Goal: Task Accomplishment & Management: Complete application form

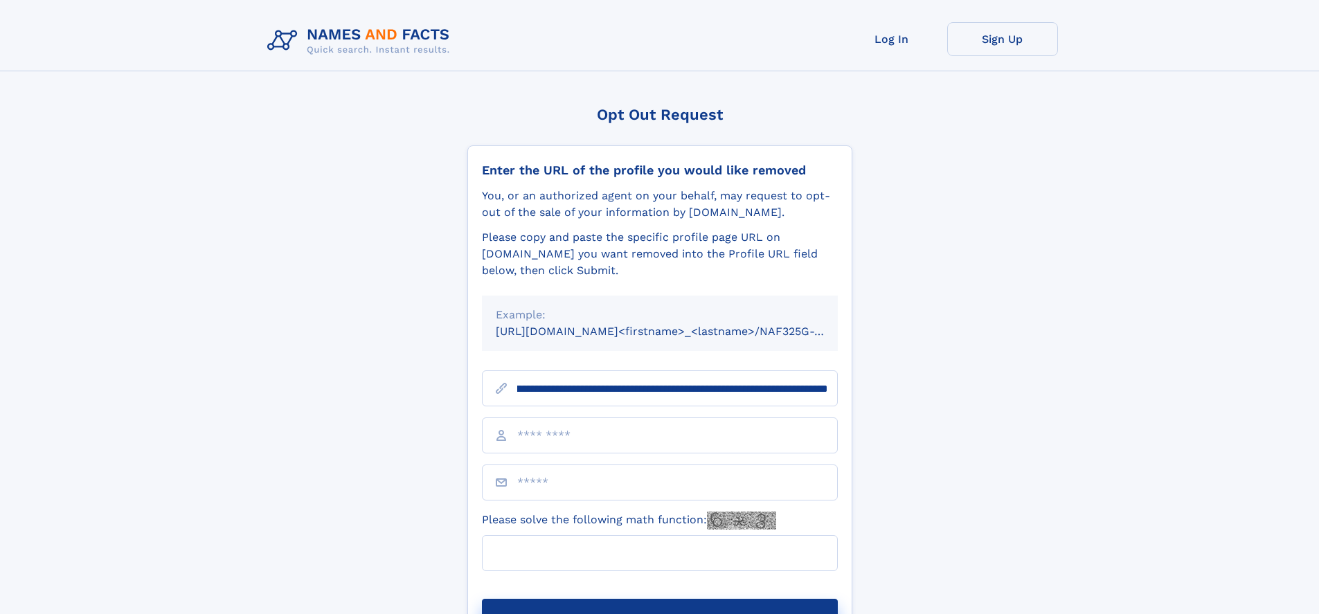
scroll to position [0, 147]
type input "**********"
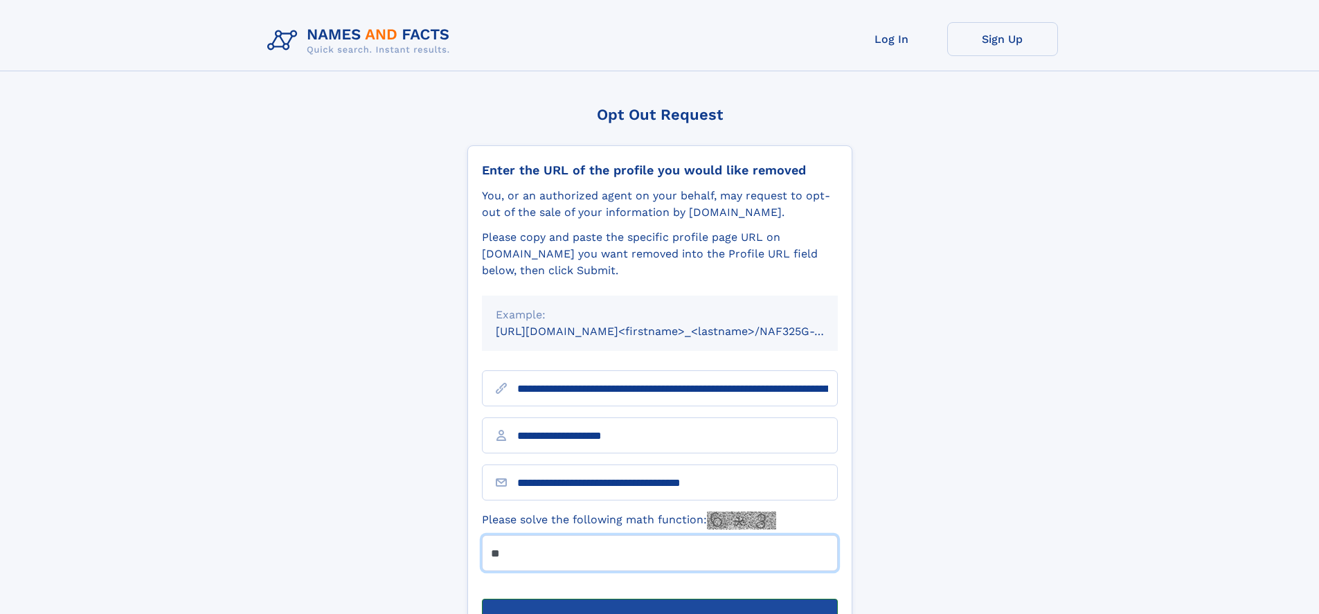
type input "**"
click at [659, 599] on button "Submit Opt Out Request" at bounding box center [660, 621] width 356 height 44
